Goal: Navigation & Orientation: Find specific page/section

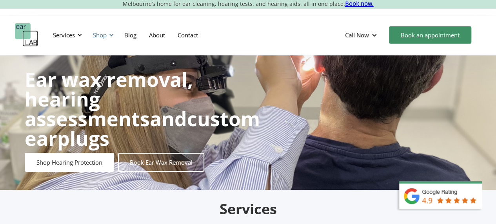
click at [96, 35] on div "Shop" at bounding box center [100, 35] width 14 height 8
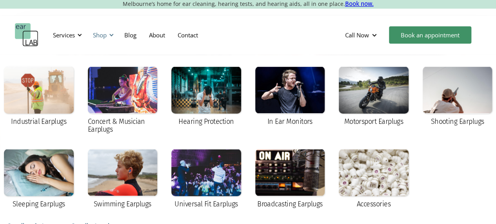
scroll to position [3, 0]
click at [106, 164] on div at bounding box center [123, 172] width 70 height 47
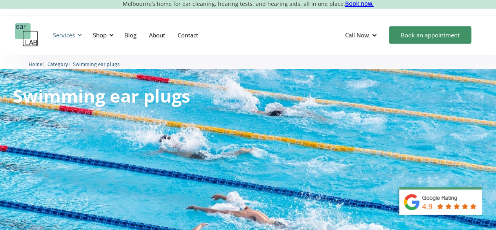
click at [78, 42] on div "Services" at bounding box center [66, 35] width 36 height 24
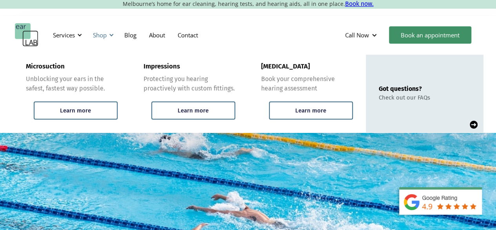
click at [94, 34] on div "Shop" at bounding box center [100, 35] width 14 height 8
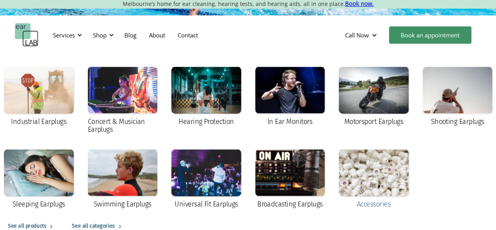
scroll to position [226, 0]
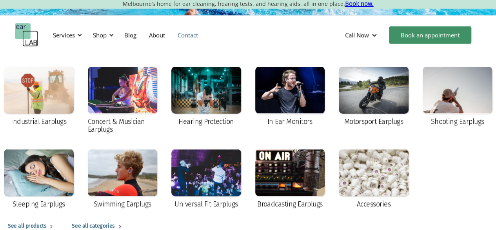
click at [196, 34] on link "Contact" at bounding box center [187, 35] width 33 height 23
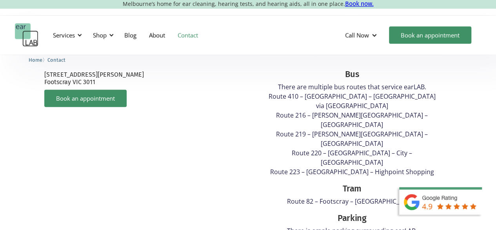
scroll to position [446, 0]
click at [268, 69] on div "Bus" at bounding box center [352, 74] width 175 height 13
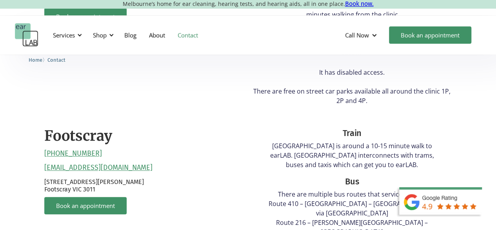
scroll to position [337, 0]
